Goal: Task Accomplishment & Management: Manage account settings

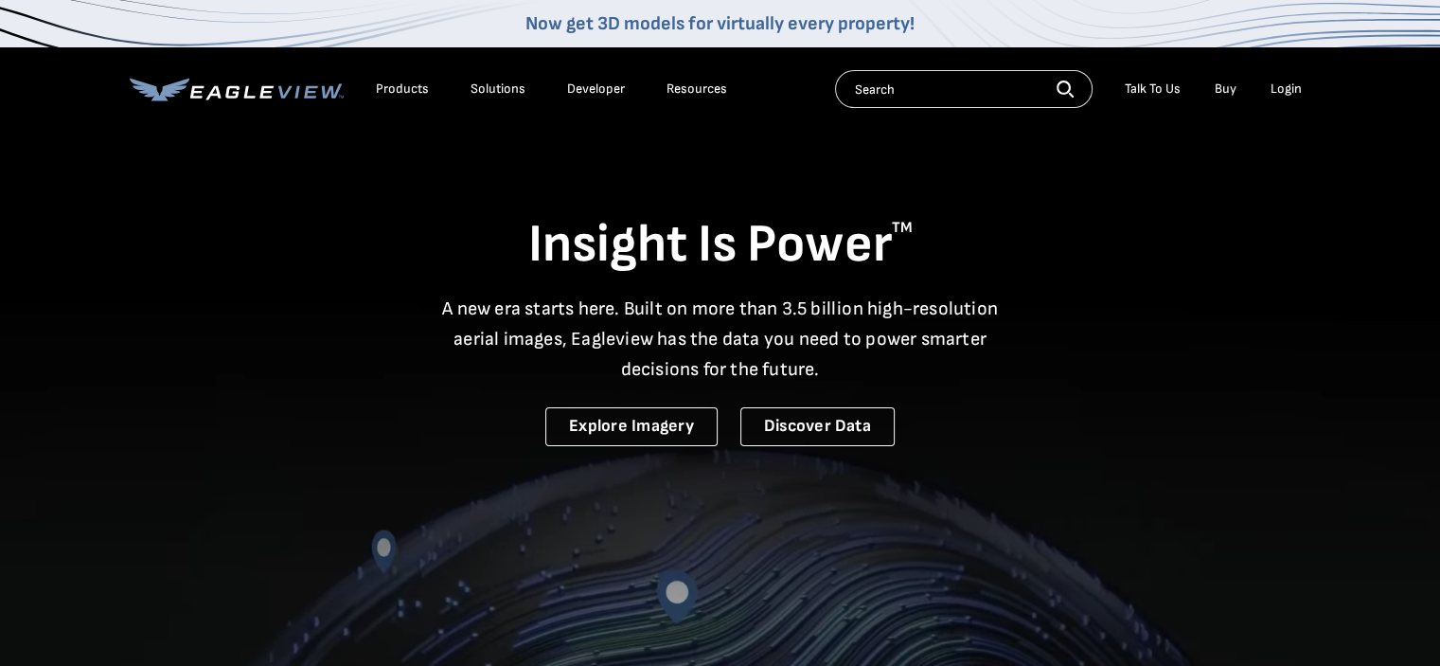
click at [1288, 90] on div "Login" at bounding box center [1286, 88] width 31 height 17
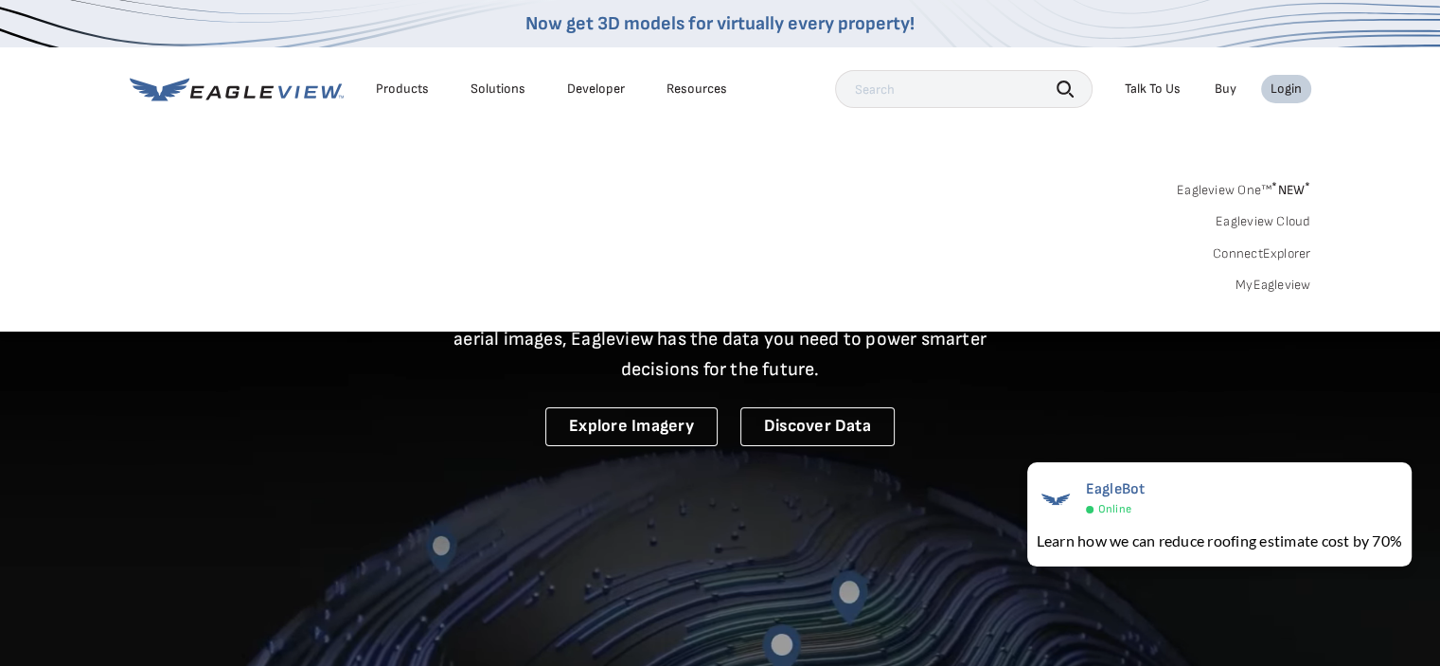
click at [1288, 90] on div "Login" at bounding box center [1286, 88] width 31 height 17
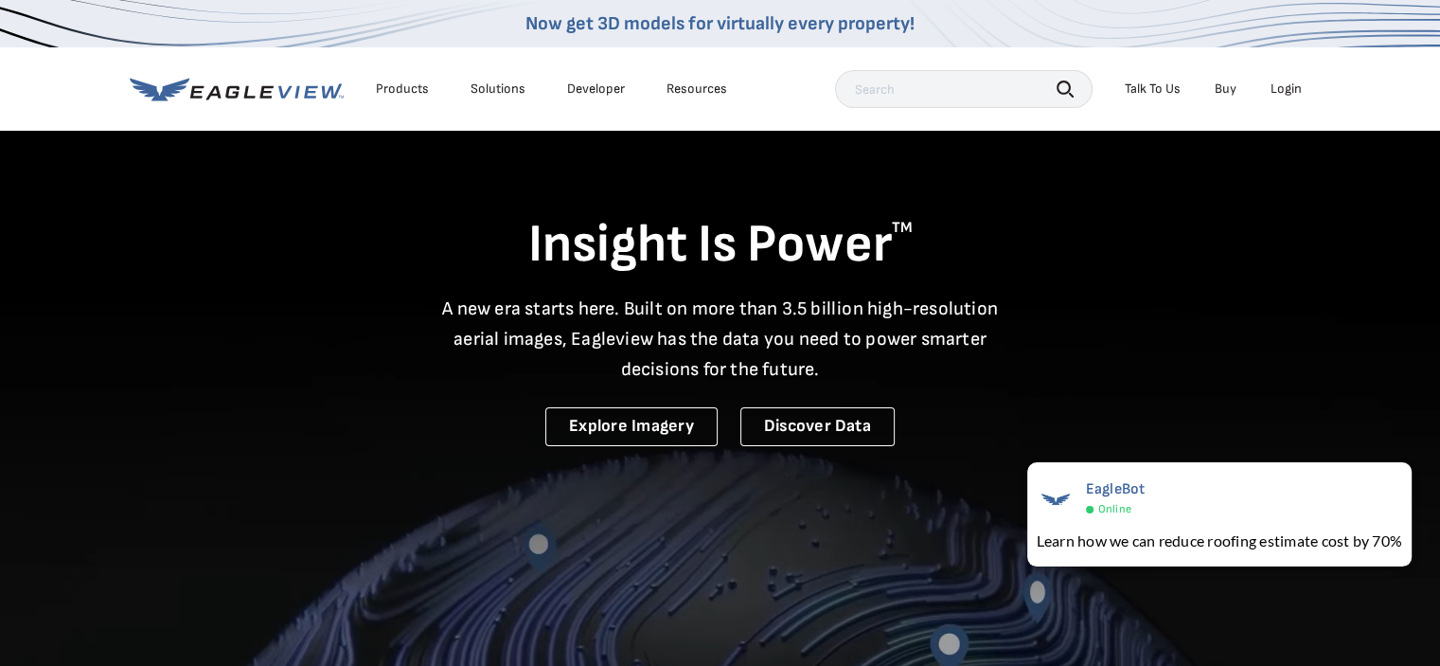
click at [1288, 90] on div "Login" at bounding box center [1286, 88] width 31 height 17
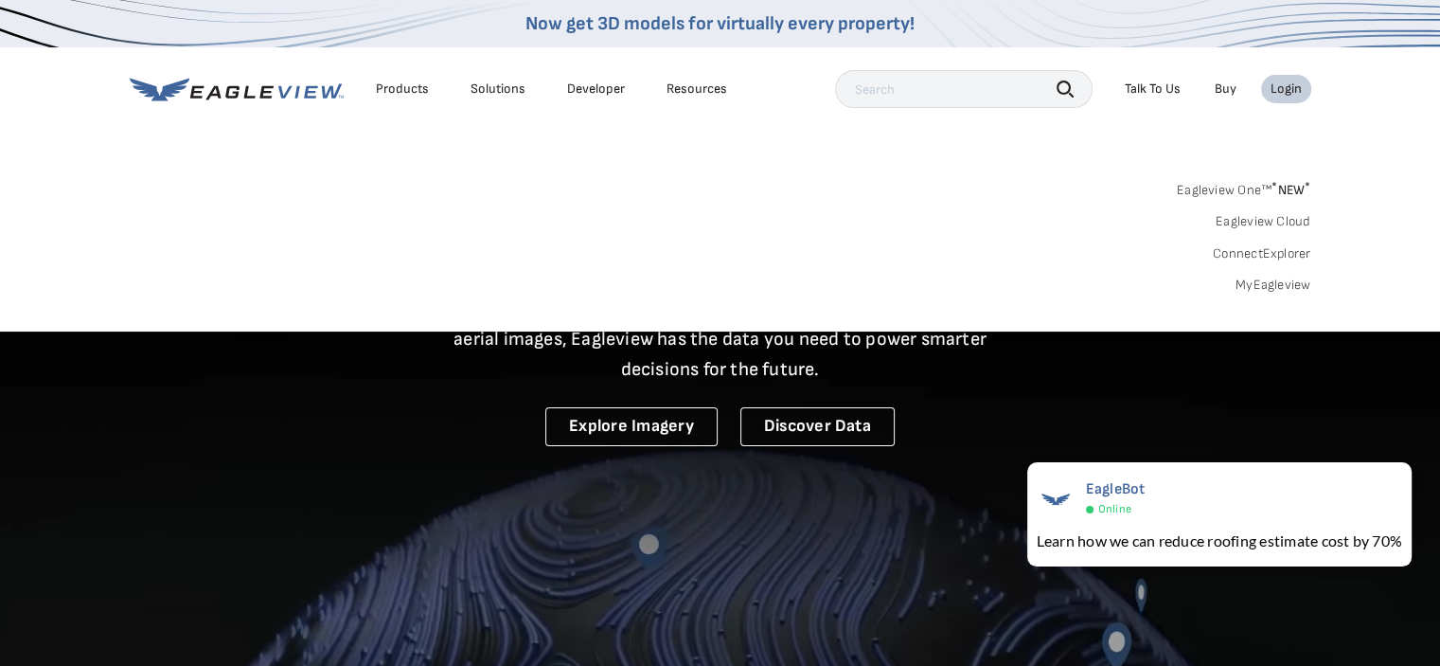
click at [1265, 283] on link "MyEagleview" at bounding box center [1274, 284] width 76 height 17
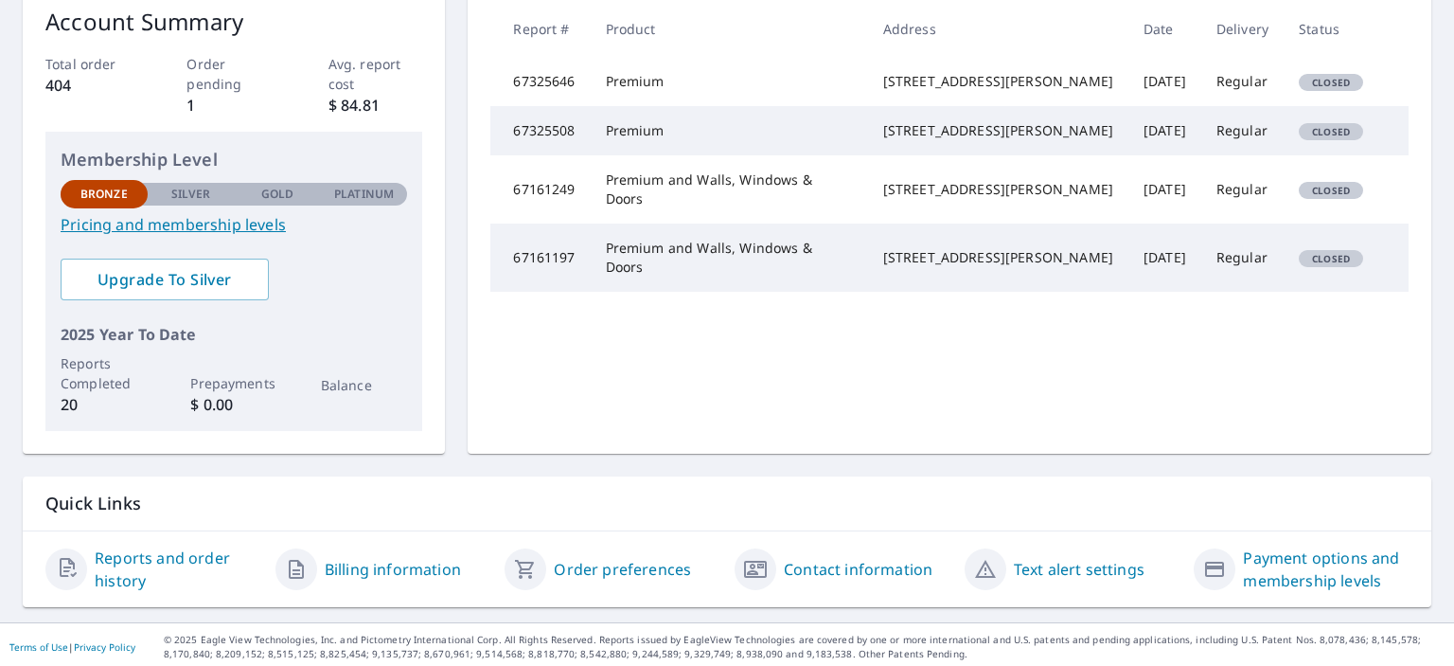
scroll to position [314, 0]
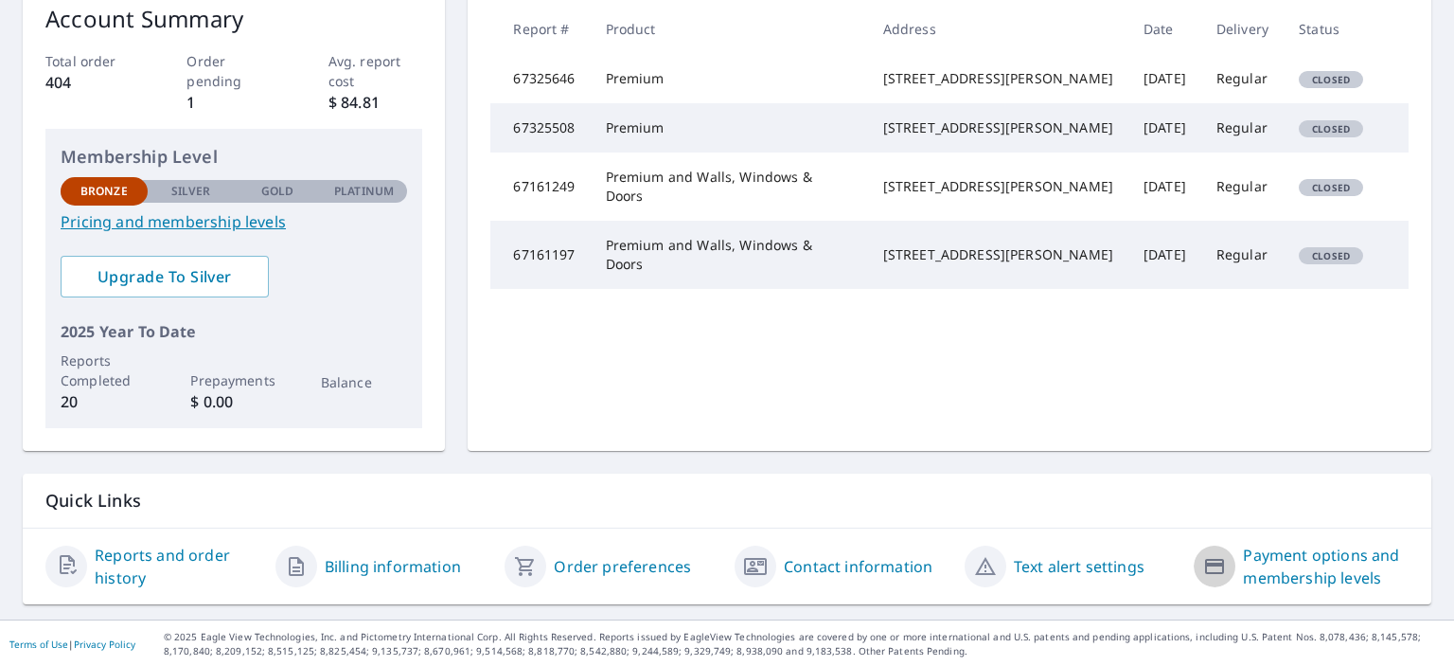
click at [1212, 561] on icon "button" at bounding box center [1214, 566] width 19 height 15
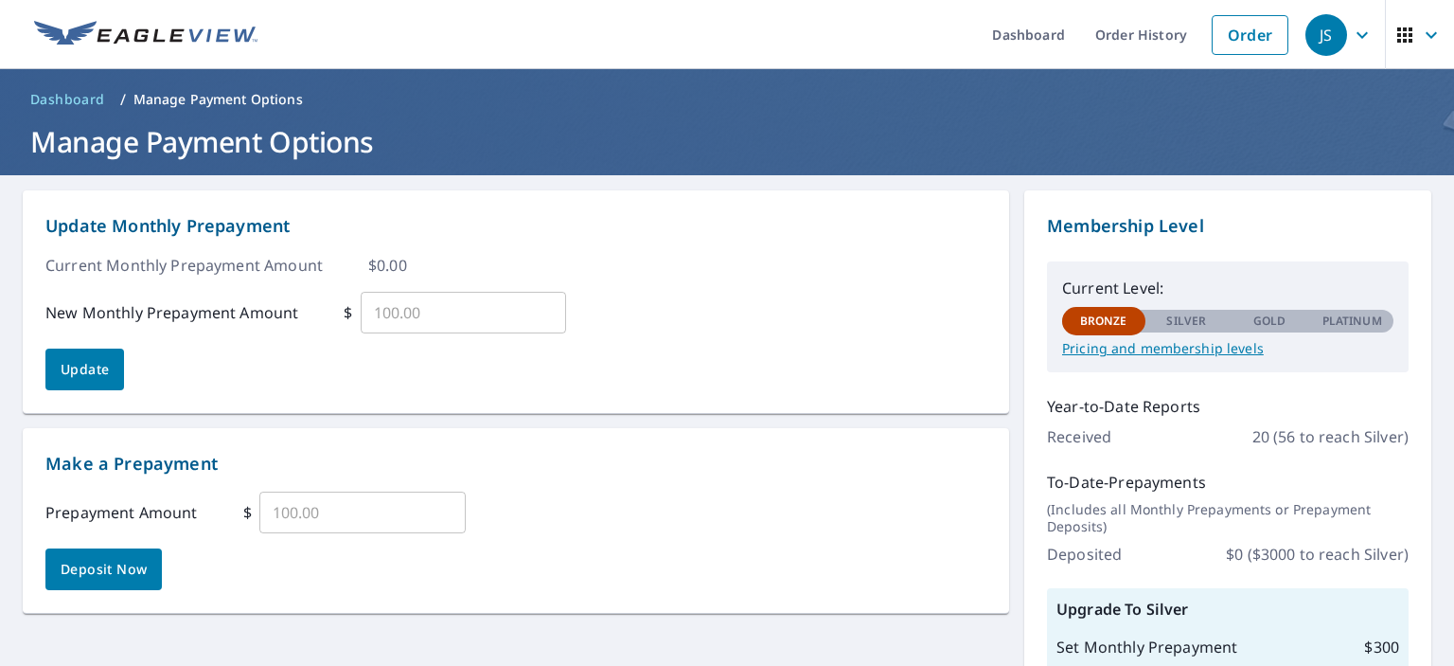
click at [1357, 33] on icon "button" at bounding box center [1362, 34] width 11 height 7
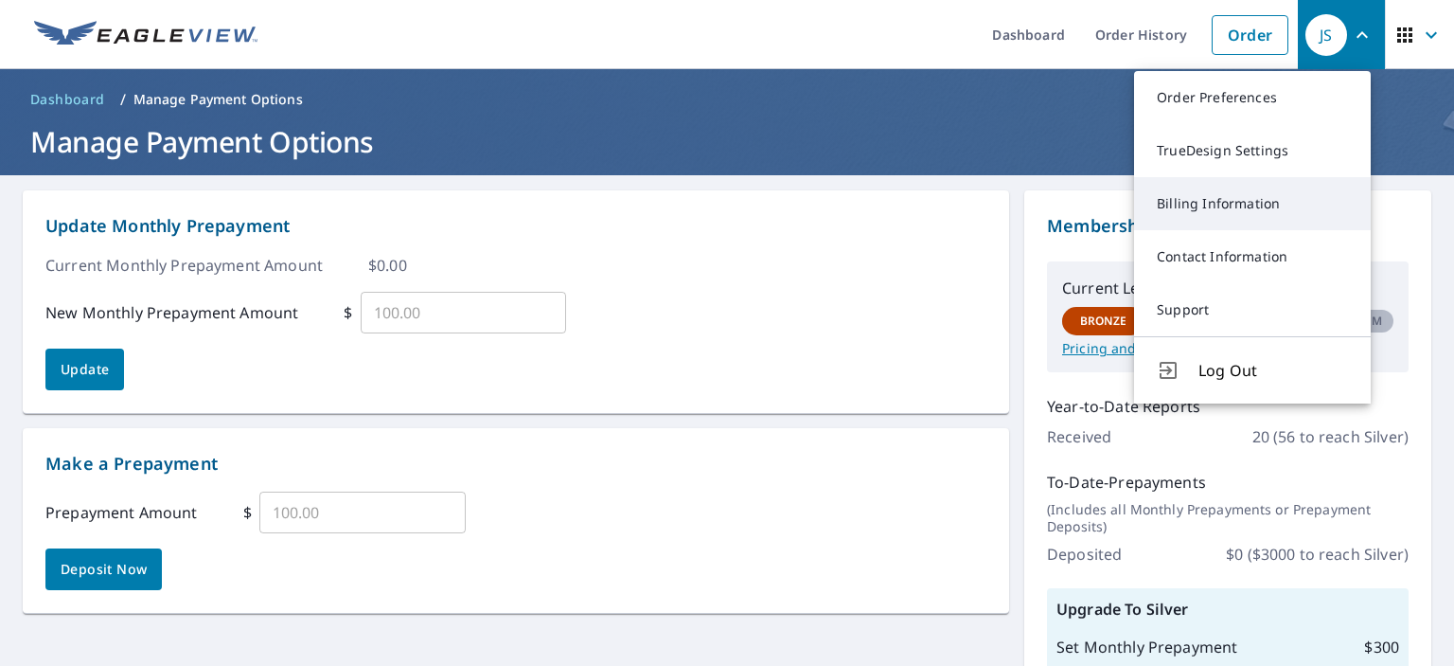
click at [1243, 203] on link "Billing Information" at bounding box center [1252, 203] width 237 height 53
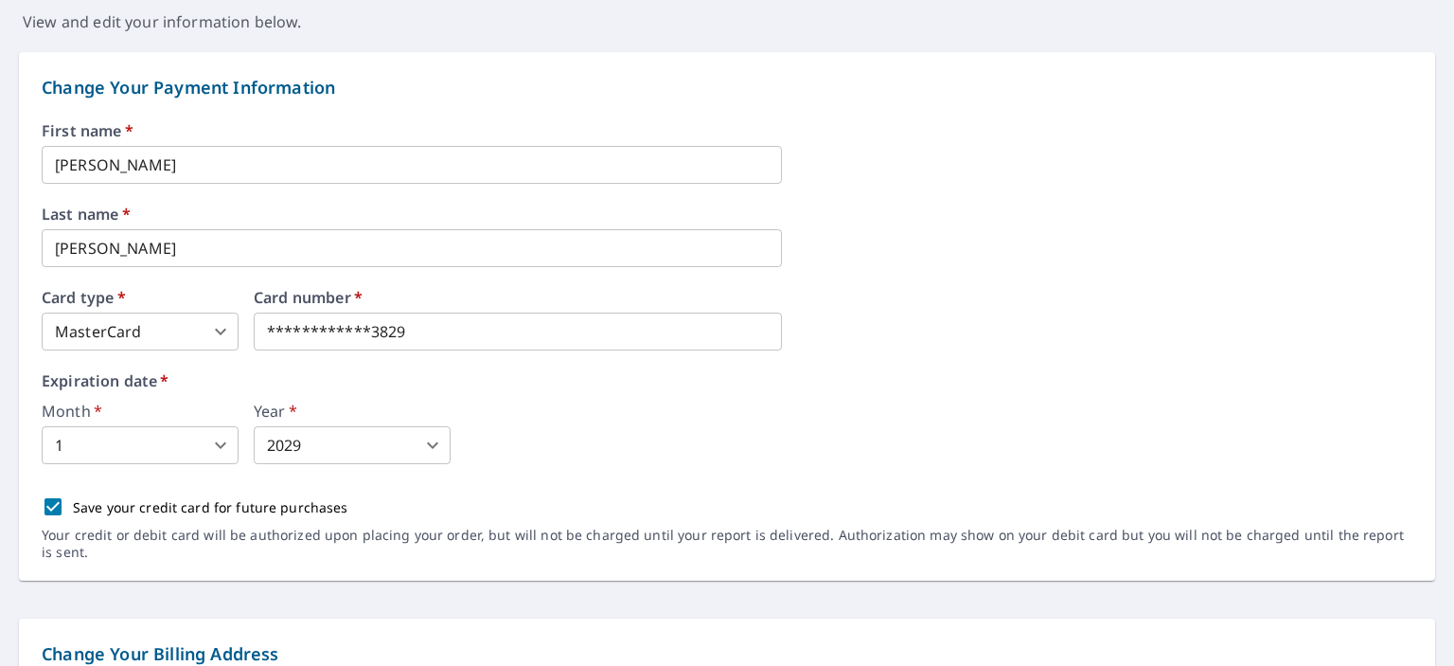
scroll to position [214, 0]
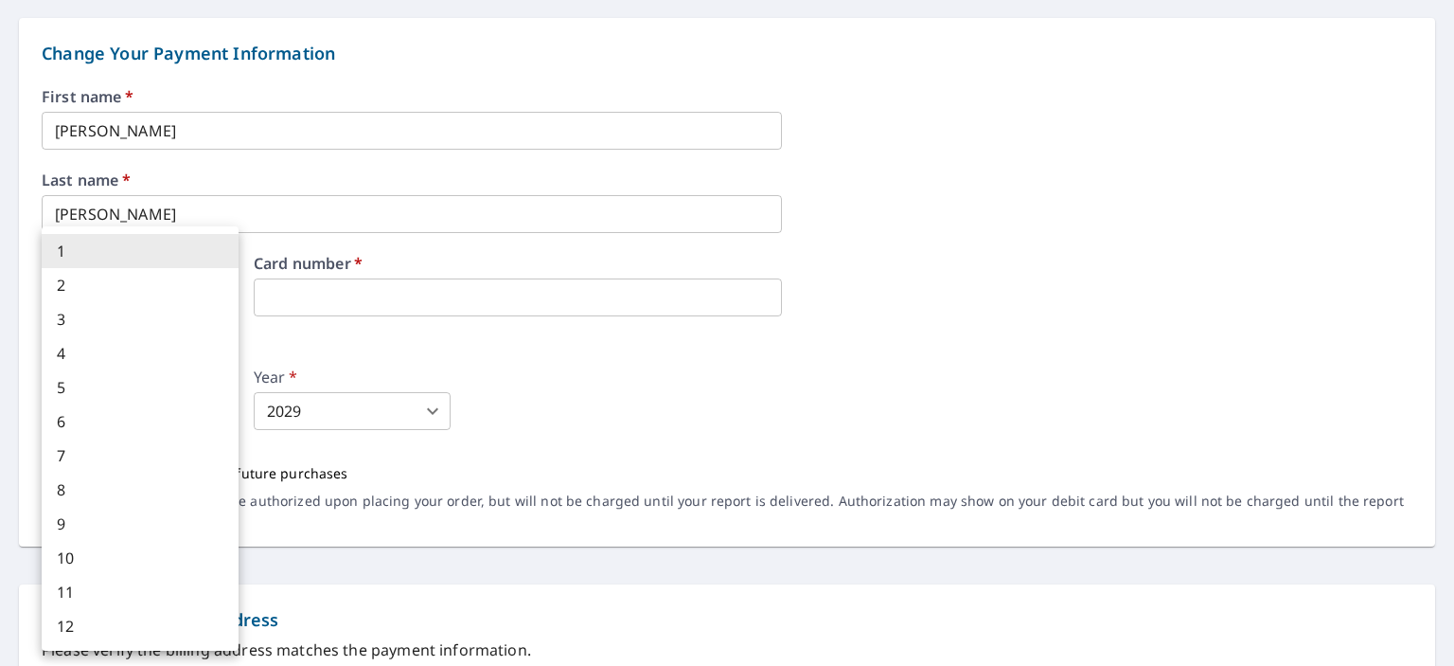
click at [221, 408] on body "JS JS Dashboard Order History Order JS Dashboard / Billing Information Billing …" at bounding box center [727, 333] width 1454 height 666
click at [148, 525] on li "9" at bounding box center [140, 524] width 197 height 34
type input "9"
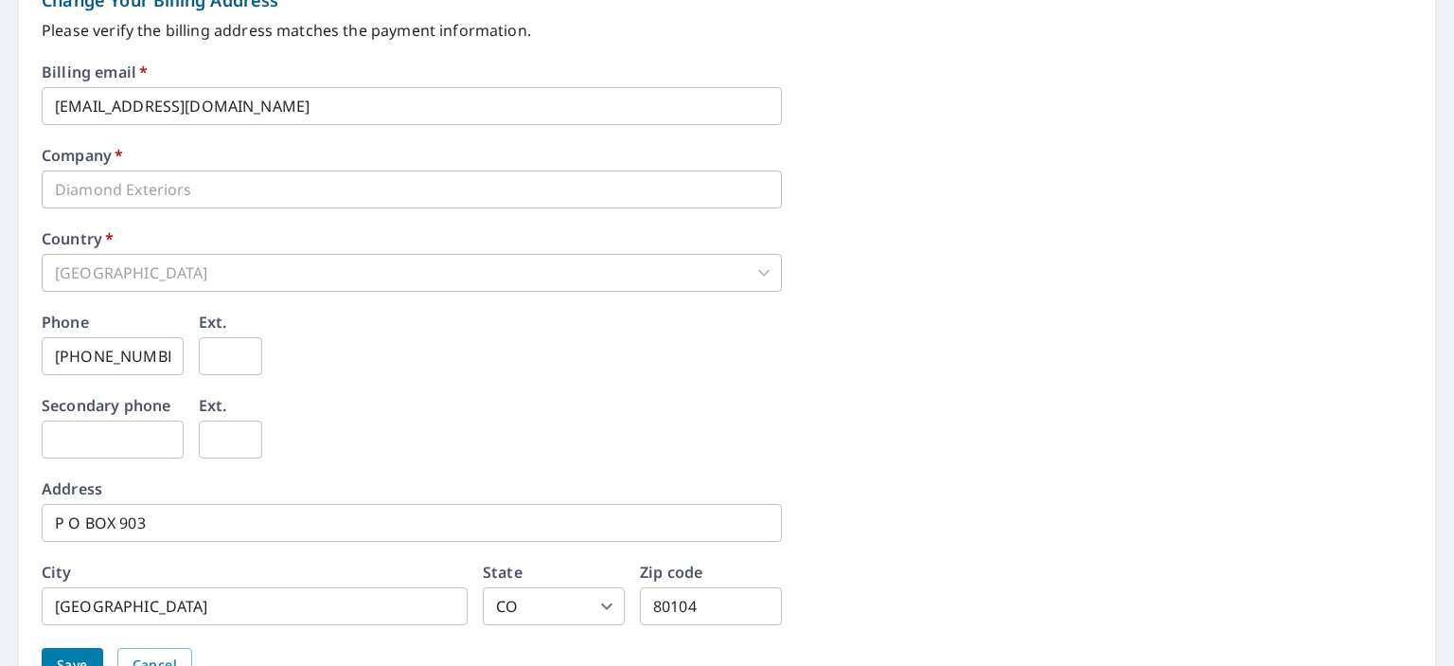
scroll to position [939, 0]
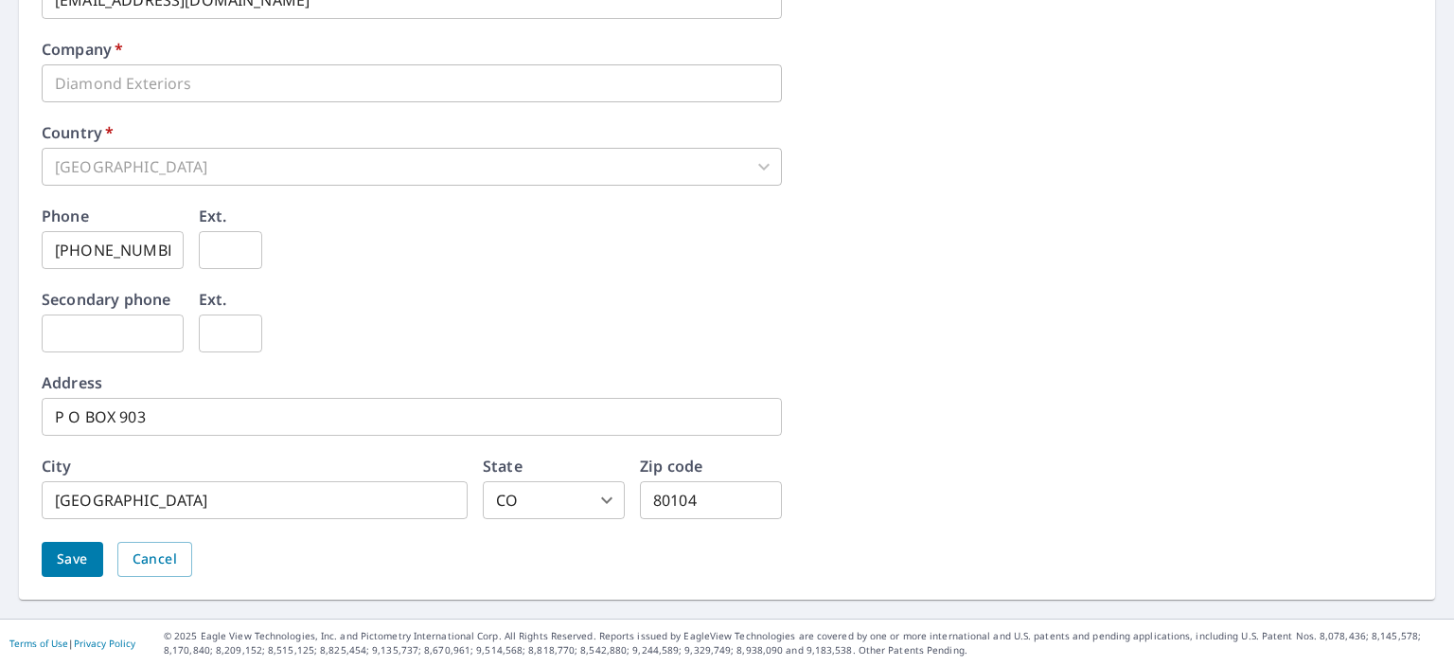
click at [70, 557] on span "Save" at bounding box center [72, 559] width 31 height 24
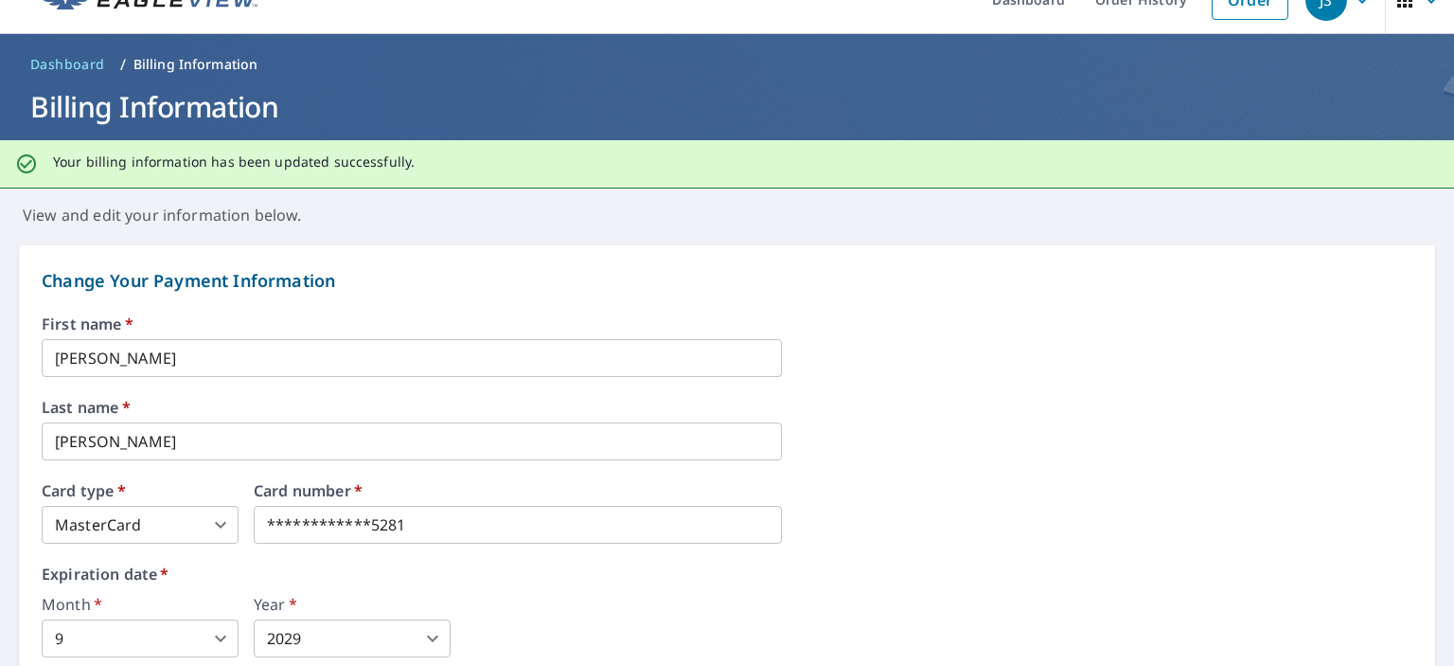
scroll to position [0, 0]
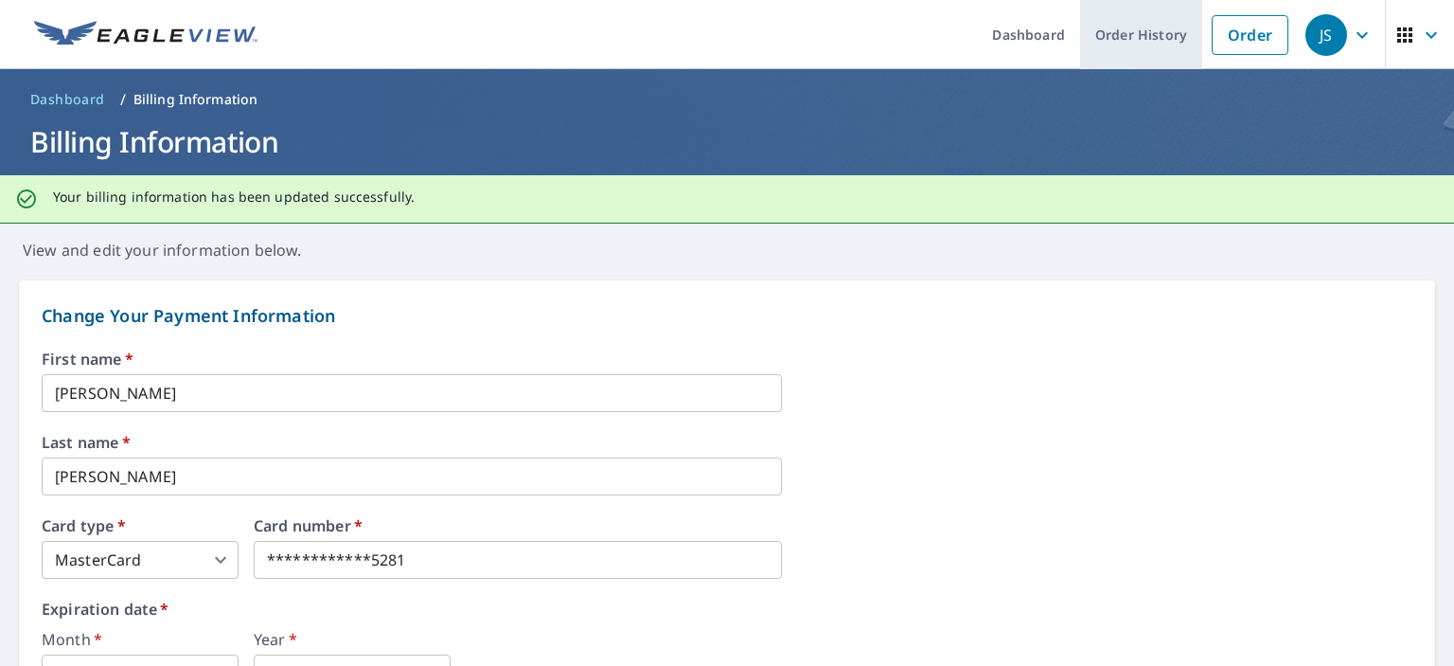
click at [1144, 35] on link "Order History" at bounding box center [1141, 34] width 122 height 69
